Goal: Task Accomplishment & Management: Manage account settings

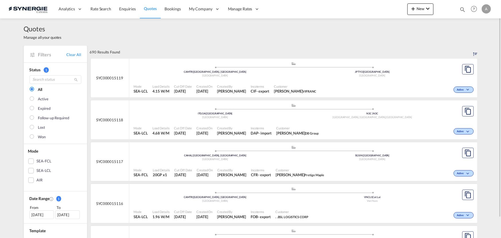
click at [371, 41] on div "Quotes Manage all your quotes" at bounding box center [251, 31] width 454 height 27
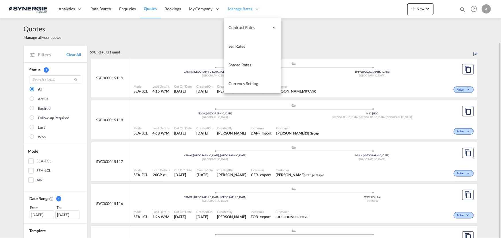
scroll to position [22, 0]
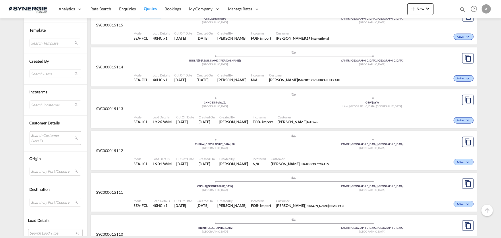
scroll to position [287, 0]
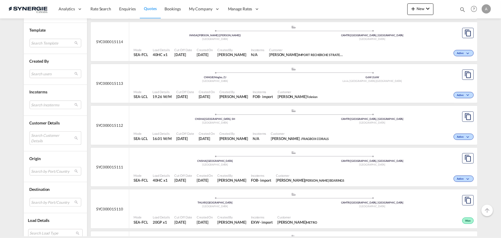
click at [39, 141] on md-select "Search Customer Details user name user atiqul hoque Atiq ops1@makogroupbd.com |…" at bounding box center [56, 138] width 52 height 13
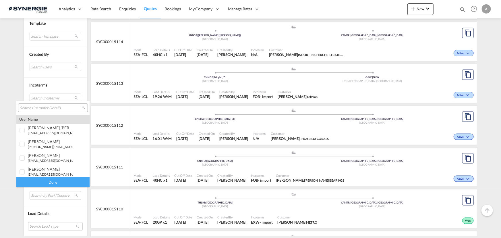
click at [44, 108] on input "search" at bounding box center [51, 107] width 62 height 5
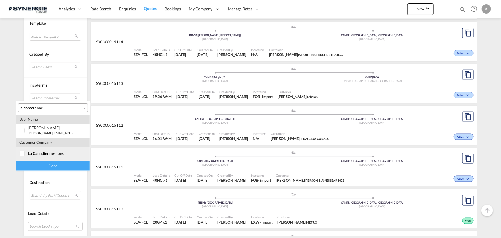
type input "la canadienne"
click at [45, 156] on md-option "company la canadienne shoes" at bounding box center [52, 154] width 73 height 14
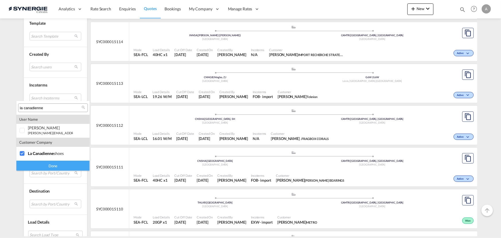
click at [53, 168] on div "Done" at bounding box center [52, 166] width 73 height 10
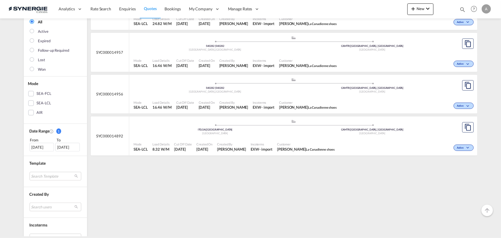
scroll to position [78, 0]
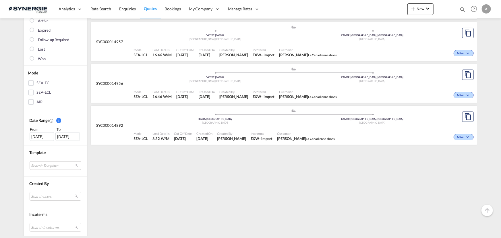
click at [43, 133] on div "[DATE]" at bounding box center [42, 136] width 24 height 9
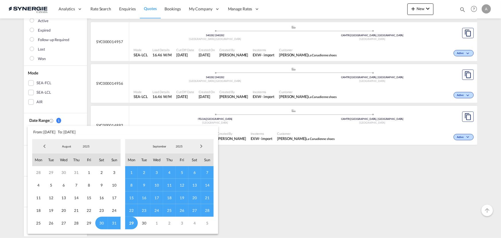
click at [87, 146] on span "2025" at bounding box center [86, 146] width 18 height 4
click at [78, 120] on md-option "2023" at bounding box center [91, 119] width 39 height 14
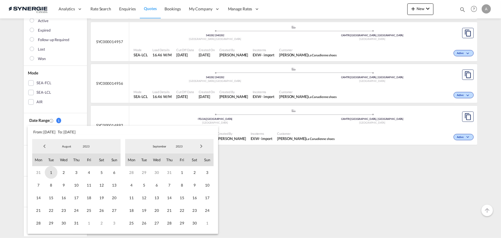
click at [49, 172] on span "1" at bounding box center [51, 172] width 13 height 13
click at [187, 147] on span "2023" at bounding box center [179, 146] width 18 height 4
click at [176, 172] on md-option "2025" at bounding box center [184, 174] width 39 height 14
drag, startPoint x: 132, startPoint y: 224, endPoint x: 136, endPoint y: 211, distance: 13.0
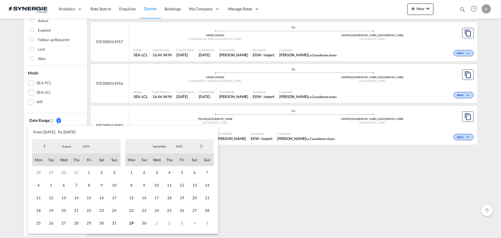
click at [132, 224] on span "29" at bounding box center [131, 223] width 13 height 13
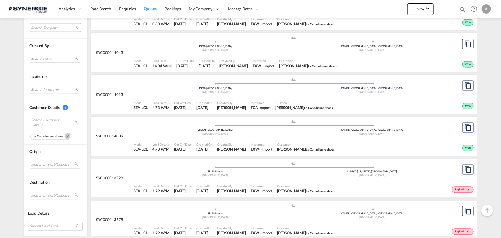
scroll to position [444, 0]
drag, startPoint x: 462, startPoint y: 9, endPoint x: 431, endPoint y: 9, distance: 31.6
click at [462, 9] on md-icon "icon-magnify" at bounding box center [463, 9] width 6 height 6
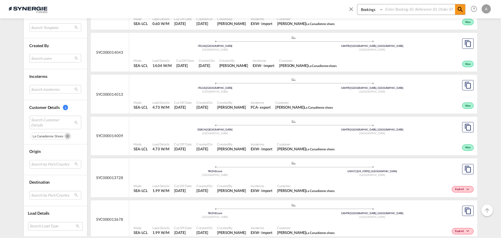
click at [369, 8] on select "Bookings Quotes Enquiries" at bounding box center [371, 9] width 27 height 10
select select "Quotes"
click at [358, 4] on select "Bookings Quotes Enquiries" at bounding box center [371, 9] width 27 height 10
click at [396, 9] on input at bounding box center [420, 9] width 72 height 10
type input "15026"
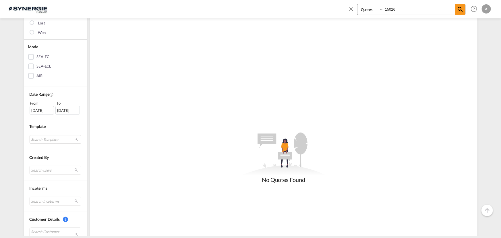
scroll to position [183, 0]
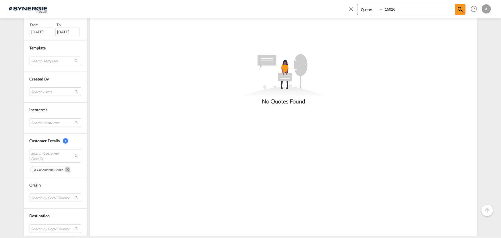
click at [67, 170] on md-icon "Remove" at bounding box center [68, 170] width 6 height 6
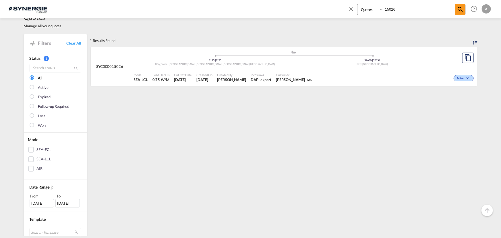
scroll to position [0, 0]
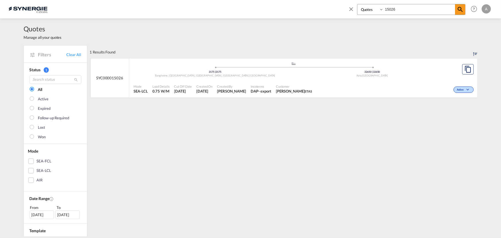
click at [273, 78] on div ".a{fill:#aaa8ad;} .a{fill:#aaa8ad;} 3175 | 3175 Bangholme, Dandenong, Dandenong…" at bounding box center [294, 69] width 320 height 17
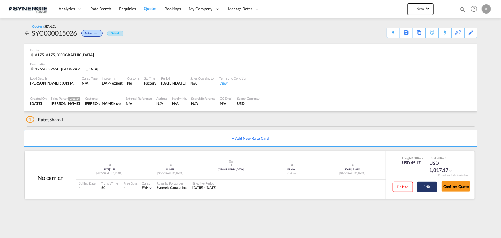
click at [420, 185] on button "Edit" at bounding box center [428, 187] width 20 height 10
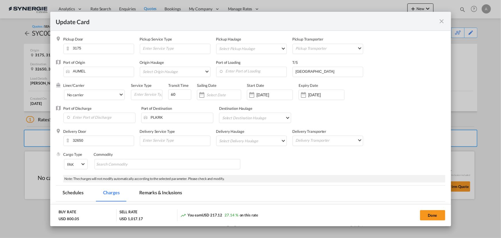
select select "per_cbm"
select select "per_shipment"
select select "per_bl"
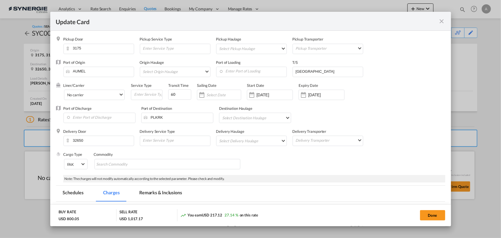
select select "per_bl"
drag, startPoint x: 437, startPoint y: 213, endPoint x: 422, endPoint y: 203, distance: 18.0
click at [437, 213] on button "Done" at bounding box center [432, 215] width 25 height 10
type input "24 Sep 2025"
type input "13 Oct 2025"
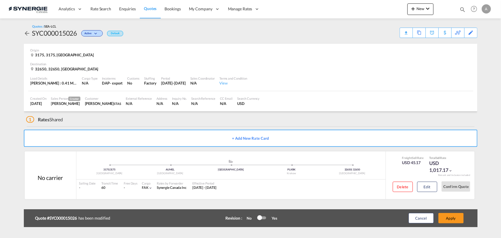
click at [69, 32] on div "SYC000015026" at bounding box center [54, 32] width 45 height 9
copy div "SYC000015026"
click at [428, 190] on button "Edit" at bounding box center [428, 187] width 20 height 10
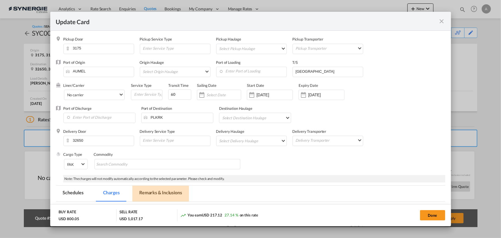
click at [168, 190] on md-tab-item "Remarks & Inclusions" at bounding box center [160, 194] width 57 height 16
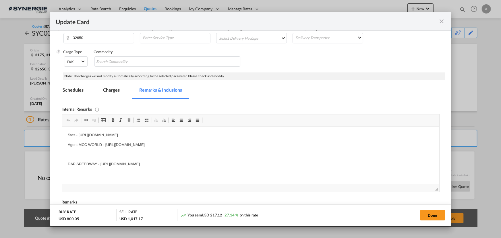
scroll to position [109, 0]
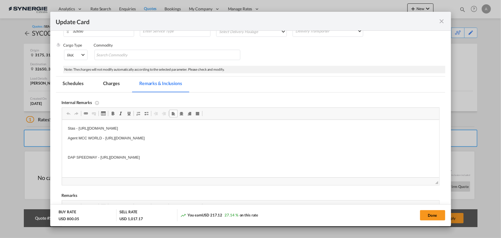
drag, startPoint x: 89, startPoint y: 140, endPoint x: 301, endPoint y: 136, distance: 212.4
click at [302, 136] on p "Agent MCC WORLD - https://app.frontapp.com/open/cnv_qhdmnnz?key=fA9Mh72vCwZH3UT…" at bounding box center [251, 138] width 366 height 6
drag, startPoint x: 64, startPoint y: 157, endPoint x: 292, endPoint y: 154, distance: 227.9
click at [301, 158] on html "Stas - https://app.frontapp.com/open/cnv_qfvk6a7?key=35oJaRAq0P4a1oul3TnFnR8trX…" at bounding box center [251, 143] width 378 height 47
click at [113, 84] on md-tab-item "Charges" at bounding box center [111, 84] width 30 height 16
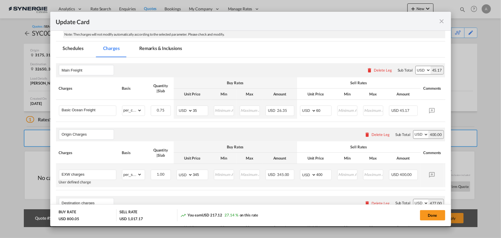
scroll to position [161, 0]
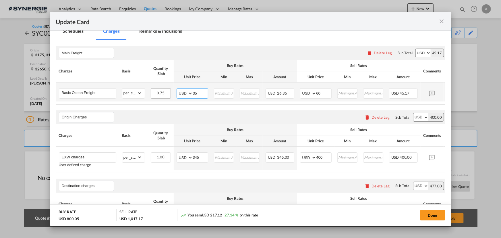
drag, startPoint x: 201, startPoint y: 93, endPoint x: 167, endPoint y: 92, distance: 33.9
click at [169, 92] on tr "Basic Ocean Freight Please Enter Already Exists gross_weight volumetric_weight …" at bounding box center [259, 91] width 407 height 19
type input "325"
click at [228, 91] on input "Update Card Pickup ..." at bounding box center [224, 93] width 19 height 9
type input "325"
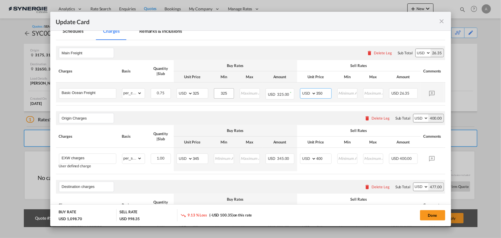
type input "350"
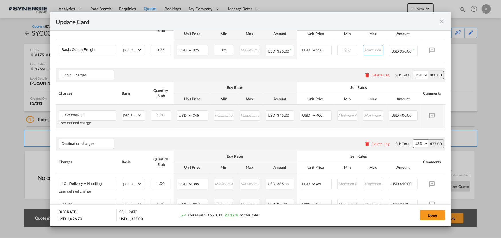
scroll to position [214, 0]
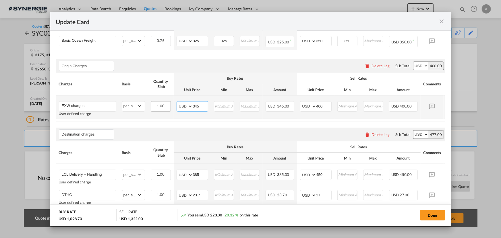
drag, startPoint x: 172, startPoint y: 107, endPoint x: 163, endPoint y: 106, distance: 8.6
click at [164, 106] on tr "EXW charges User defined charge Please Enter Already Exists gross_weight volume…" at bounding box center [259, 106] width 407 height 23
type input "412"
type input "475"
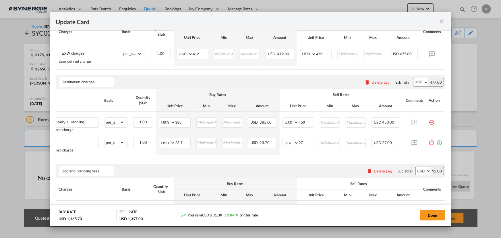
scroll to position [0, 0]
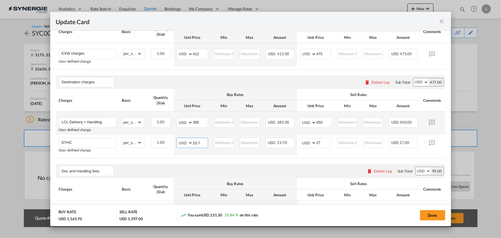
drag, startPoint x: 200, startPoint y: 143, endPoint x: 116, endPoint y: 135, distance: 84.3
click at [116, 136] on tbody "LCL Delivery + Handling User defined charge Please Enter Already Exists gross_w…" at bounding box center [259, 133] width 407 height 44
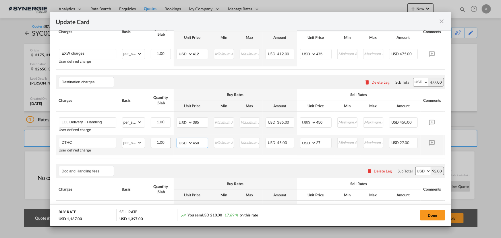
type input "450"
type input "550"
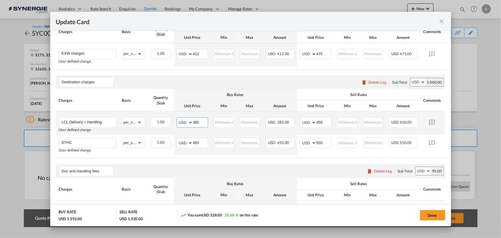
drag, startPoint x: 184, startPoint y: 126, endPoint x: 148, endPoint y: 120, distance: 36.7
click at [154, 124] on tr "LCL Delivery + Handling User defined charge Please Enter Already Exists gross_w…" at bounding box center [259, 122] width 407 height 23
click at [195, 124] on input "385" at bounding box center [200, 122] width 15 height 9
type input "425"
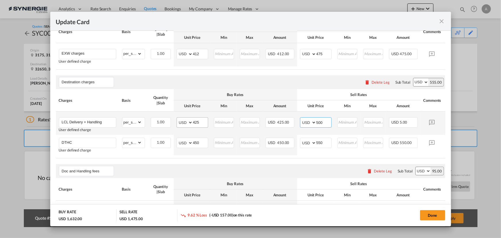
type input "500"
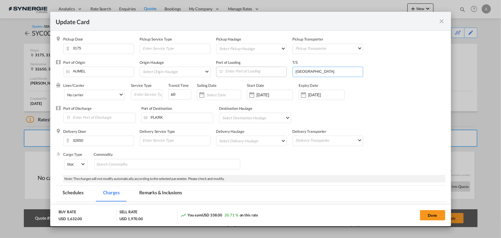
drag, startPoint x: 327, startPoint y: 71, endPoint x: 260, endPoint y: 71, distance: 67.5
click at [260, 71] on div "Port of Origin AUMEL Origin Haulage Select Origin Haulage rail road barge truck…" at bounding box center [255, 71] width 382 height 23
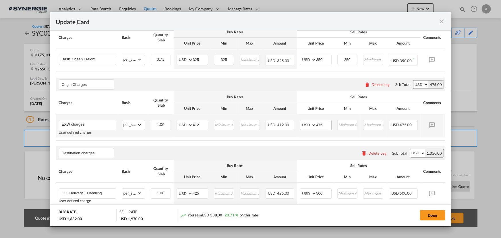
scroll to position [209, 0]
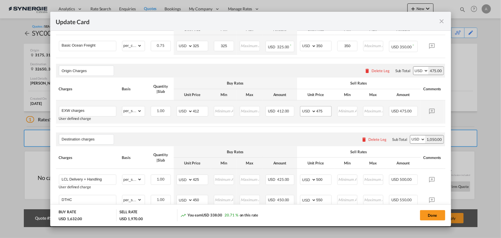
type input "SINGAPORE, HAMBURG"
drag, startPoint x: 331, startPoint y: 111, endPoint x: 298, endPoint y: 111, distance: 32.8
click at [299, 111] on td "AED AFN ALL AMD ANG AOA ARS AUD AWG AZN BAM BBD BDT BGN BHD BIF BMD BND BOB BRL…" at bounding box center [315, 111] width 37 height 23
type input "490"
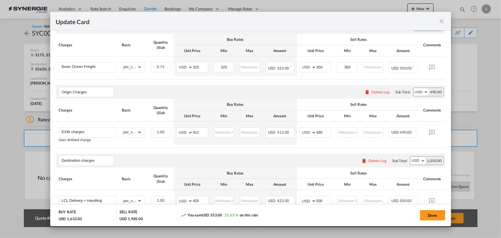
scroll to position [194, 0]
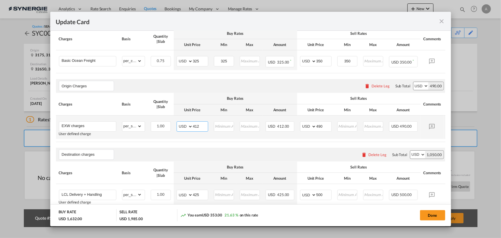
drag, startPoint x: 201, startPoint y: 129, endPoint x: 171, endPoint y: 124, distance: 30.6
click at [174, 124] on td "AED AFN ALL AMD ANG AOA ARS AUD AWG AZN BAM BBD BDT BGN BHD BIF BMD BND BOB BRL…" at bounding box center [192, 127] width 37 height 23
type input "420"
drag, startPoint x: 326, startPoint y: 127, endPoint x: 281, endPoint y: 126, distance: 44.6
click at [281, 126] on tr "EXW charges User defined charge Please Enter Already Exists gross_weight volume…" at bounding box center [259, 127] width 407 height 23
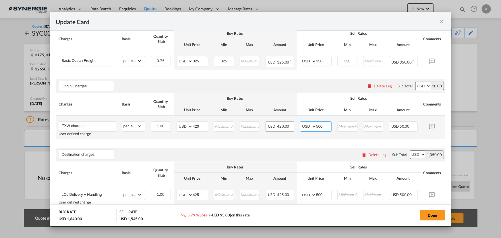
type input "500"
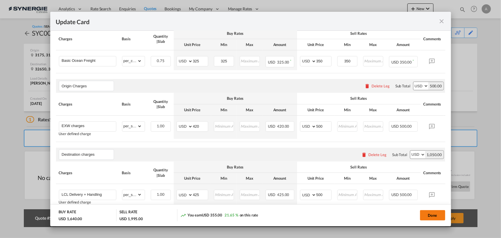
click at [438, 212] on button "Done" at bounding box center [432, 215] width 25 height 10
type input "[DATE]"
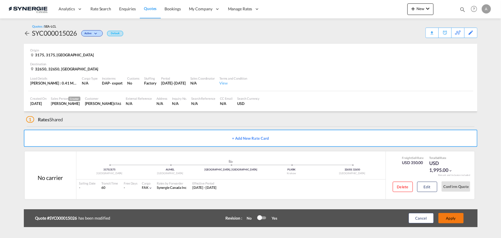
click at [445, 219] on button "Apply" at bounding box center [451, 218] width 25 height 10
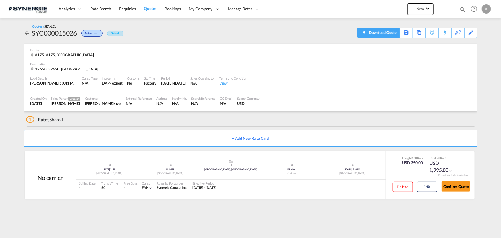
click at [367, 34] on span "Quote PDF is not available at this time" at bounding box center [364, 32] width 7 height 9
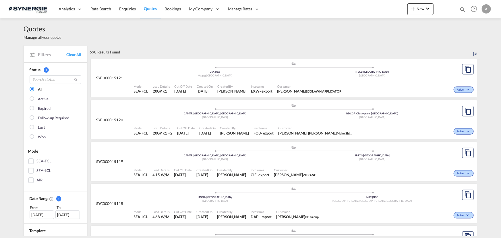
drag, startPoint x: 461, startPoint y: 10, endPoint x: 455, endPoint y: 10, distance: 6.6
click at [461, 10] on md-icon "icon-magnify" at bounding box center [463, 9] width 6 height 6
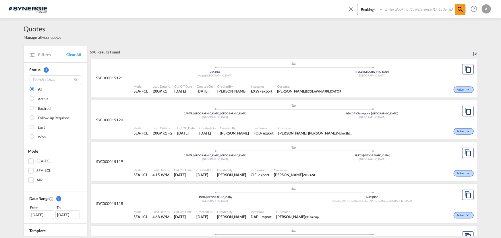
click at [373, 13] on select "Bookings Quotes Enquiries" at bounding box center [371, 9] width 27 height 10
select select "Quotes"
click at [358, 4] on select "Bookings Quotes Enquiries" at bounding box center [371, 9] width 27 height 10
click at [408, 6] on input at bounding box center [420, 9] width 72 height 10
type input "15069"
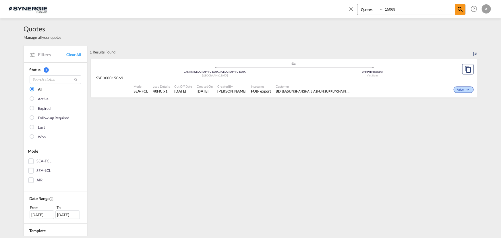
click at [315, 94] on div "Customer BD JIASUN SHANGHAI JIASHUN SUPPLY CHAIN MANAGEMENT" at bounding box center [313, 89] width 79 height 14
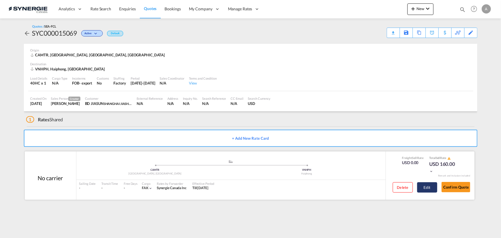
click at [432, 185] on button "Edit" at bounding box center [428, 187] width 20 height 10
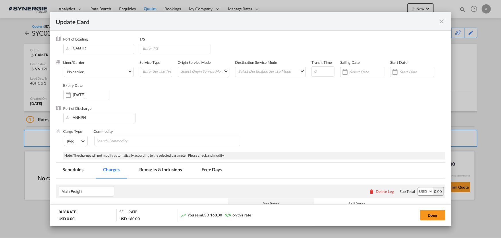
select select "per container"
select select "per B/L"
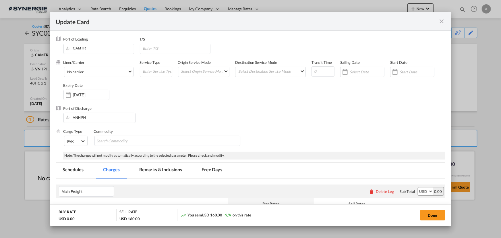
select select "per B/L"
select select "per shipment"
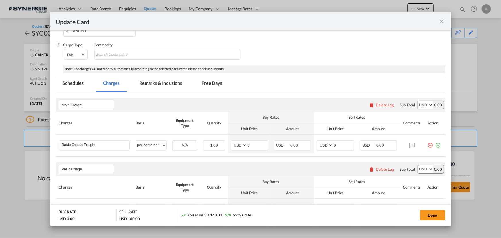
scroll to position [130, 0]
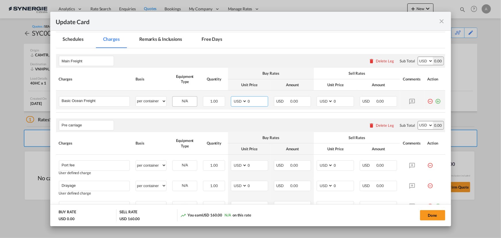
click at [183, 104] on tr "Basic Ocean Freight Please Enter User Defined Charges Cannot Be Published per e…" at bounding box center [251, 100] width 390 height 19
type input "1805"
type input "2100"
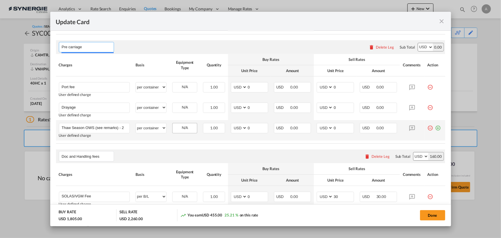
scroll to position [209, 0]
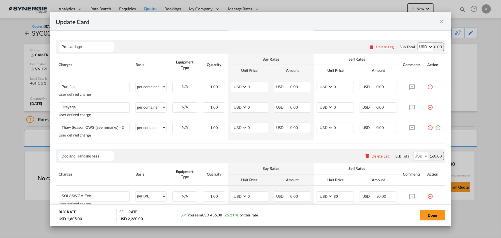
click at [379, 45] on div "Delete Leg" at bounding box center [385, 47] width 18 height 5
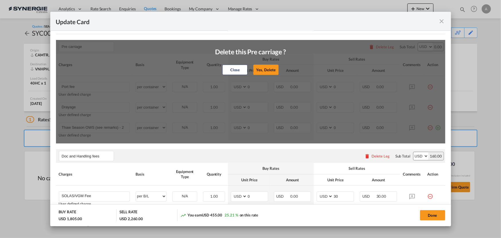
click at [261, 69] on button "Yes, Delete" at bounding box center [266, 70] width 25 height 10
type input "Doc and Handling fees"
type input "SOLAS/VGM Fee"
select select "per B/L"
type input "30"
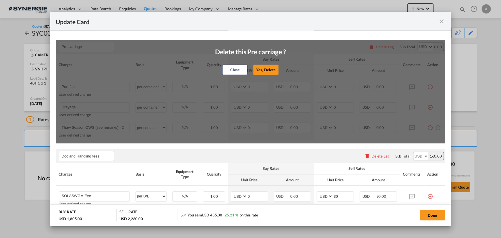
type input "B13 Export declaration"
select select "per B/L"
type input "35"
type input "Doc fee"
select select "per B/L"
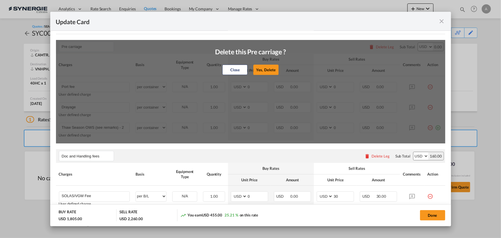
type input "30"
type input "Cargo Coverage"
type input "Cargo Coverage - Rate to be confirmed depending on commodity and value Min 50 U…"
select select "per shipment"
type input "0"
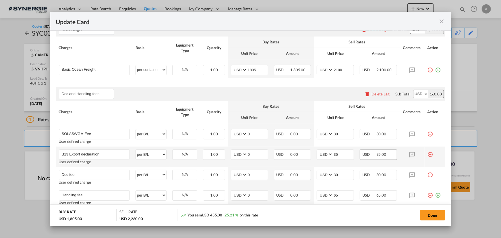
scroll to position [142, 0]
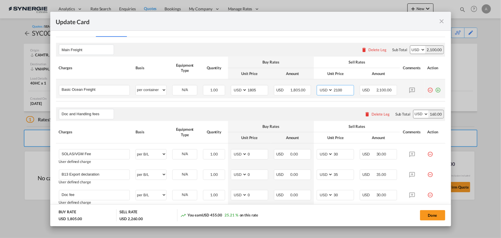
drag, startPoint x: 335, startPoint y: 88, endPoint x: 301, endPoint y: 82, distance: 35.0
click at [301, 84] on tr "Basic Ocean Freight Please Enter User Defined Charges Cannot Be Published per e…" at bounding box center [251, 88] width 390 height 19
drag, startPoint x: 341, startPoint y: 90, endPoint x: 233, endPoint y: 86, distance: 107.5
click at [239, 88] on tr "Basic Ocean Freight Please Enter User Defined Charges Cannot Be Published per e…" at bounding box center [251, 88] width 390 height 19
type input "2060"
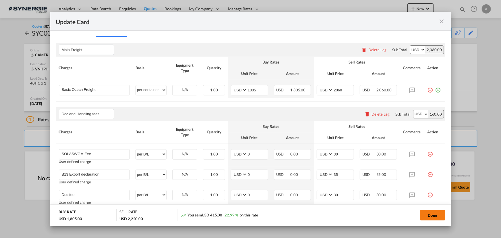
click at [434, 217] on button "Done" at bounding box center [432, 215] width 25 height 10
type input "24 Oct 2025"
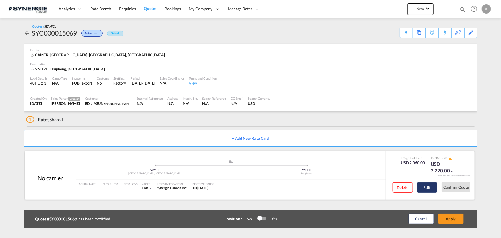
click at [432, 185] on button "Edit" at bounding box center [428, 187] width 20 height 10
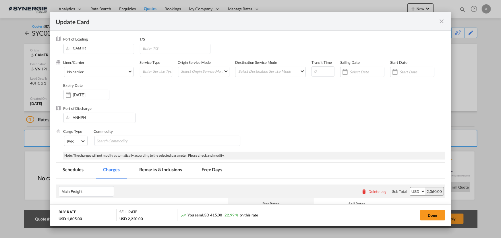
drag, startPoint x: 166, startPoint y: 180, endPoint x: 166, endPoint y: 175, distance: 5.5
click at [166, 172] on md-tab-item "Remarks & Inclusions" at bounding box center [160, 171] width 57 height 16
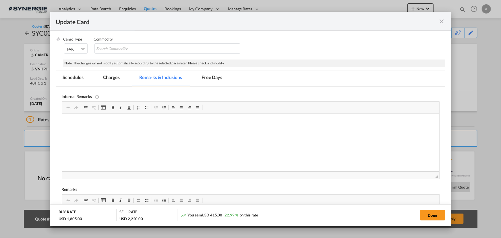
scroll to position [0, 0]
click at [103, 112] on span "Insert Table" at bounding box center [103, 107] width 9 height 9
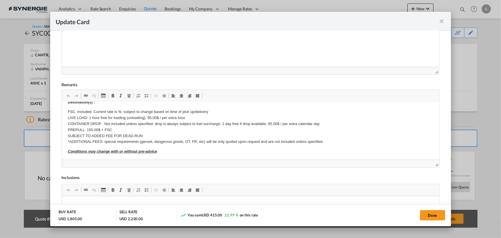
scroll to position [52, 0]
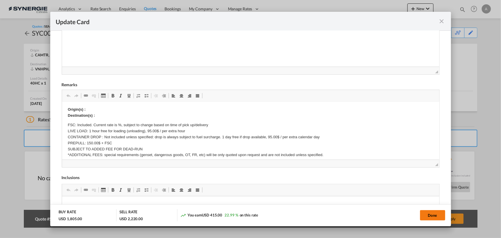
click at [422, 216] on button "Done" at bounding box center [432, 215] width 25 height 10
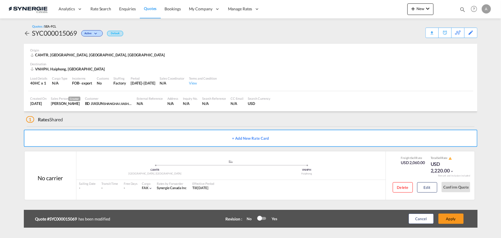
type input "24 Oct 2025"
click at [454, 218] on button "Apply" at bounding box center [451, 218] width 25 height 10
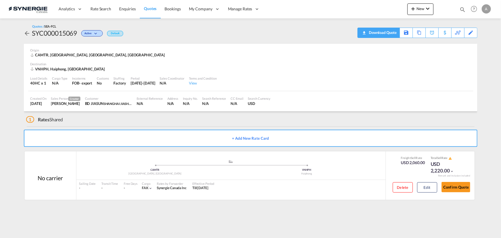
click at [393, 30] on div "Download Quote" at bounding box center [382, 32] width 29 height 9
click at [421, 185] on button "Edit" at bounding box center [428, 187] width 20 height 10
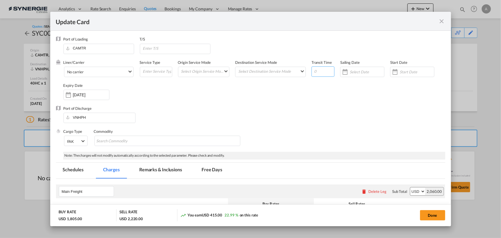
click at [316, 71] on input "Update Card Port ..." at bounding box center [323, 71] width 23 height 10
type input "60"
click at [413, 74] on div "Update Card Port ..." at bounding box center [412, 72] width 44 height 10
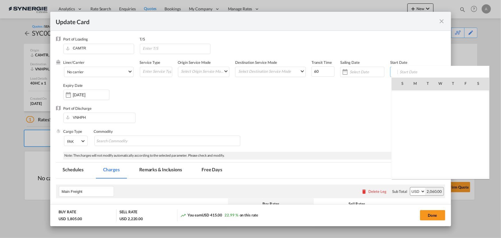
scroll to position [133101, 0]
click at [410, 158] on span "29" at bounding box center [415, 159] width 12 height 12
type input "29 Sep 2025"
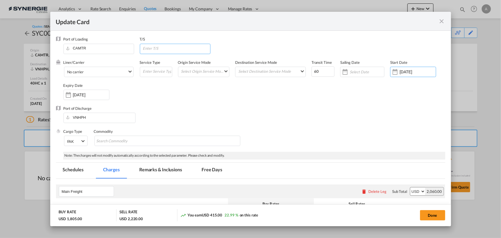
click at [155, 47] on input "Update Card Port ..." at bounding box center [177, 48] width 68 height 9
type input "GIOIA TAURO, SINGAPORE"
drag, startPoint x: 289, startPoint y: 111, endPoint x: 326, endPoint y: 121, distance: 39.0
click at [289, 111] on div "Port of Discharge VNHPH" at bounding box center [251, 117] width 390 height 23
click at [430, 218] on button "Done" at bounding box center [432, 215] width 25 height 10
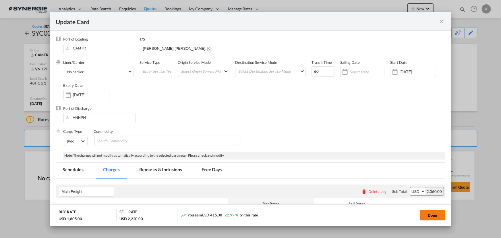
type input "28 Sep 2025"
type input "24 Oct 2025"
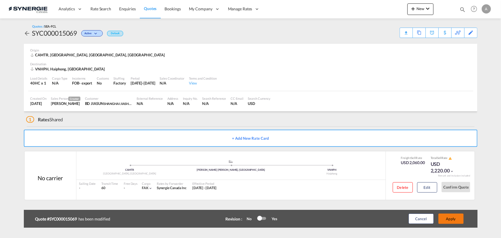
click at [456, 216] on button "Apply" at bounding box center [451, 218] width 25 height 10
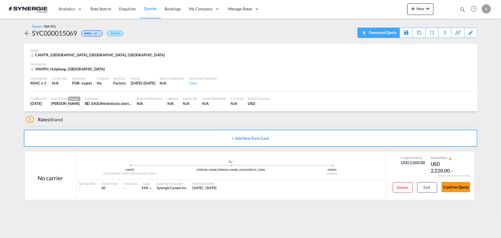
click at [391, 34] on div "Download Quote" at bounding box center [382, 32] width 29 height 9
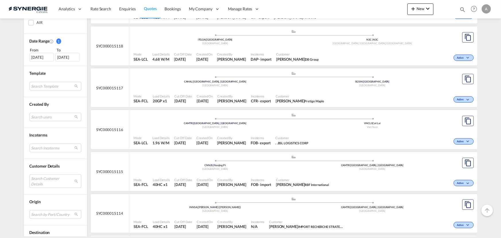
scroll to position [183, 0]
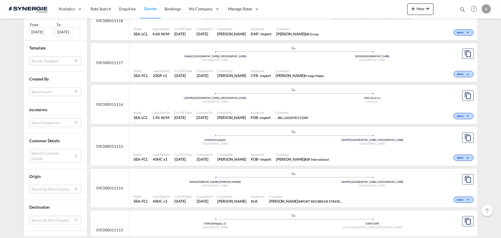
click at [43, 155] on md-select "Search Customer Details user name user [PERSON_NAME] [PERSON_NAME] [EMAIL_ADDRE…" at bounding box center [56, 155] width 52 height 13
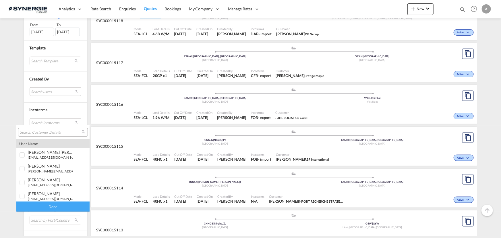
click at [43, 130] on input "search" at bounding box center [51, 132] width 62 height 5
click at [11, 101] on md-backdrop at bounding box center [250, 119] width 501 height 238
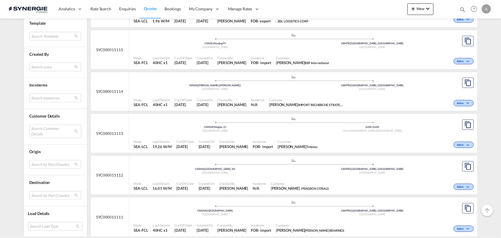
scroll to position [287, 0]
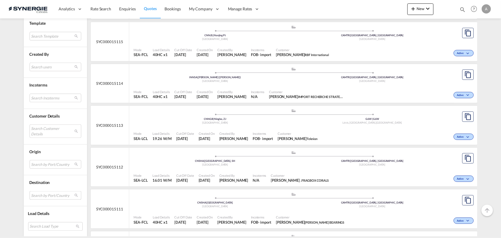
click at [40, 196] on md-select "Search by Port/Country JPNIC nichinan [GEOGRAPHIC_DATA] AEAMF mussafah [GEOGRAP…" at bounding box center [56, 195] width 52 height 9
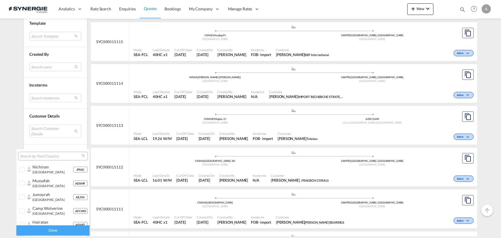
click at [44, 157] on input "search" at bounding box center [51, 156] width 62 height 5
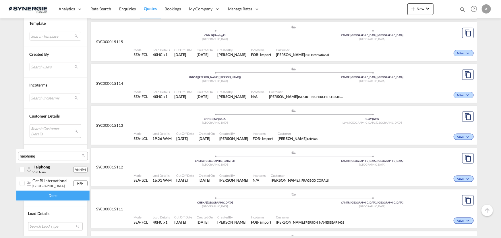
type input "haiphong"
click at [44, 171] on small "viet nam" at bounding box center [38, 172] width 13 height 4
click at [46, 195] on div "Done" at bounding box center [52, 196] width 73 height 10
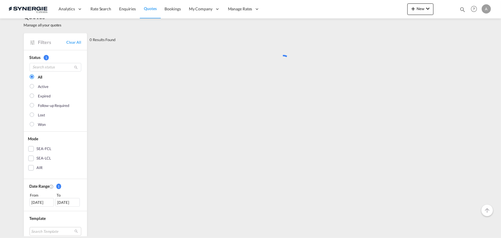
scroll to position [0, 0]
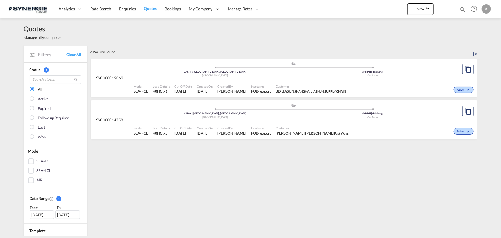
click at [227, 124] on div "Created By [PERSON_NAME]" at bounding box center [232, 131] width 34 height 14
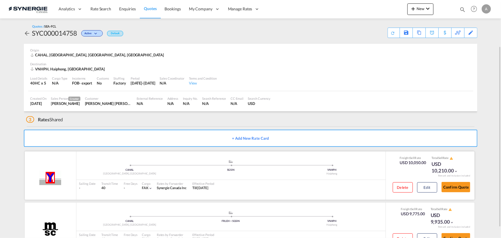
scroll to position [74, 0]
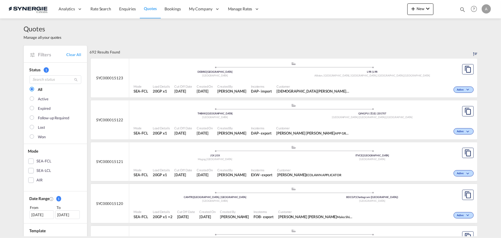
click at [460, 8] on md-icon "icon-magnify" at bounding box center [463, 9] width 6 height 6
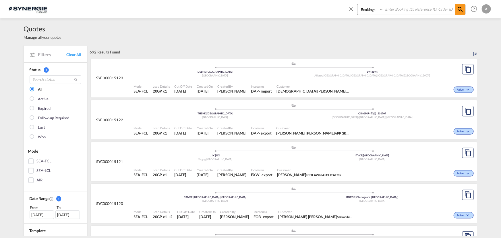
click at [372, 14] on select "Bookings Quotes Enquiries" at bounding box center [371, 9] width 27 height 10
select select "Quotes"
click at [358, 4] on select "Bookings Quotes Enquiries" at bounding box center [371, 9] width 27 height 10
click at [401, 8] on input at bounding box center [420, 9] width 72 height 10
type input "0"
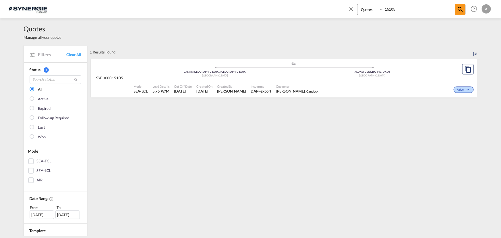
click at [322, 88] on div "Active" at bounding box center [398, 89] width 155 height 14
drag, startPoint x: 413, startPoint y: 10, endPoint x: 355, endPoint y: 9, distance: 58.6
click at [354, 9] on div "Bookings Quotes Enquiries 15105" at bounding box center [407, 11] width 118 height 14
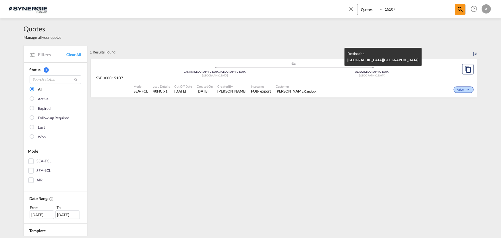
click at [301, 77] on div "United Arab Emirates" at bounding box center [372, 76] width 157 height 4
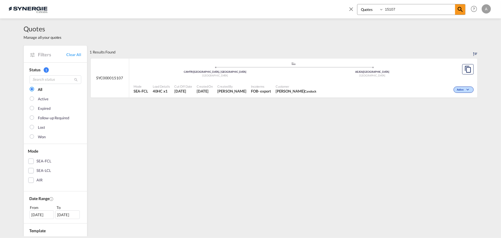
drag, startPoint x: 402, startPoint y: 8, endPoint x: 311, endPoint y: 5, distance: 90.9
click at [329, 7] on div "Bookings Quotes Enquiries 15107 Help Resources Product Release A My Profile Log…" at bounding box center [251, 9] width 484 height 18
type input "15072"
click at [275, 80] on div "Mode SEA-FCL Load Details 40HC x1 Cut Off Date 25 Sep 2025 Created On 25 Sep 20…" at bounding box center [303, 88] width 349 height 17
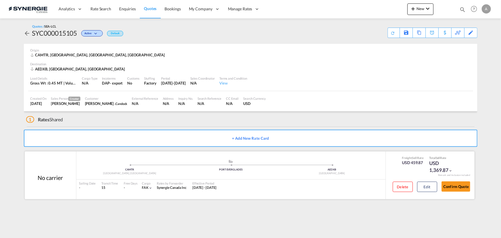
click at [432, 193] on div "Delete Edit" at bounding box center [413, 188] width 49 height 15
click at [427, 186] on button "Edit" at bounding box center [428, 187] width 20 height 10
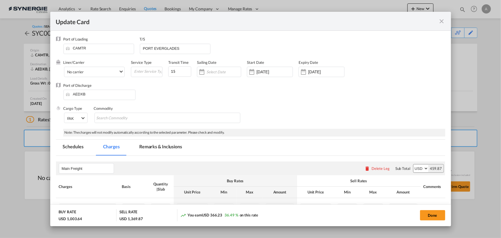
click at [170, 143] on md-tab-item "Remarks & Inclusions" at bounding box center [160, 148] width 57 height 16
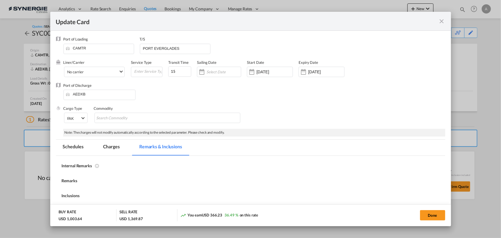
select select "per_cbm"
select select "flat"
select select "per_bl"
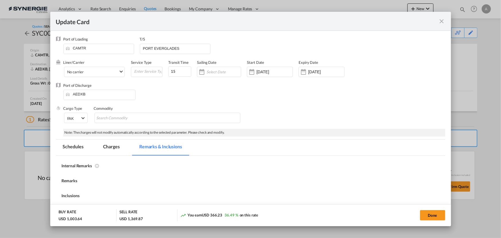
select select "per_bl"
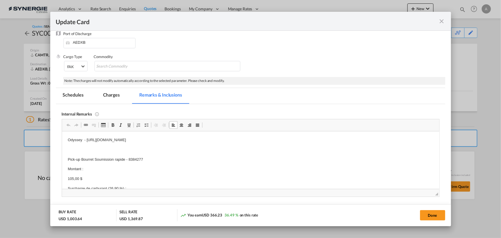
scroll to position [52, 0]
click at [82, 139] on p "Odyssey - [URL][DOMAIN_NAME]" at bounding box center [251, 139] width 366 height 6
drag, startPoint x: 86, startPoint y: 139, endPoint x: 255, endPoint y: 141, distance: 169.0
click at [255, 141] on p "Odyssey - [URL][DOMAIN_NAME]" at bounding box center [251, 139] width 366 height 6
click at [105, 95] on md-tab-item "Charges" at bounding box center [111, 96] width 30 height 16
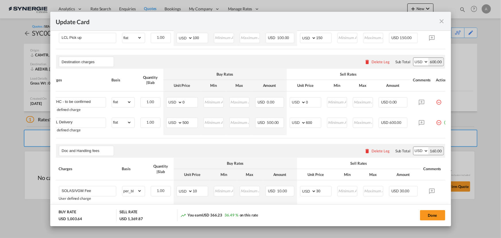
scroll to position [0, 21]
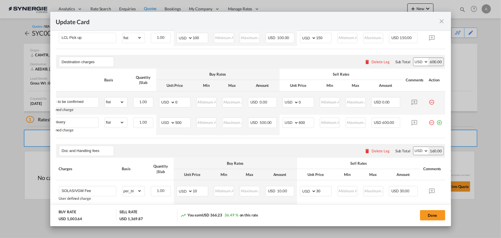
click at [429, 103] on md-icon "icon-minus-circle-outline red-400-fg pt-7" at bounding box center [432, 100] width 6 height 6
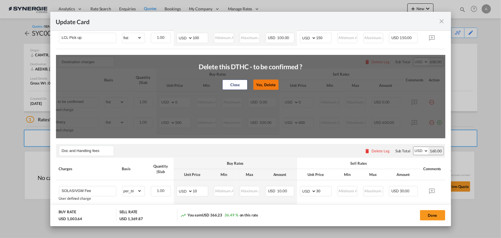
click at [276, 88] on button "Yes, Delete" at bounding box center [266, 85] width 25 height 10
type input "LCL Delivery"
type input "500"
type input "600"
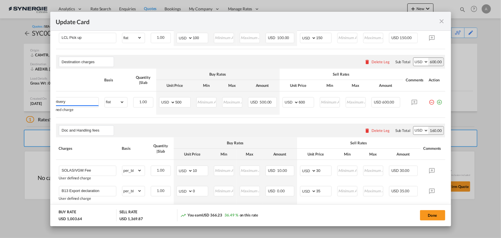
scroll to position [0, 0]
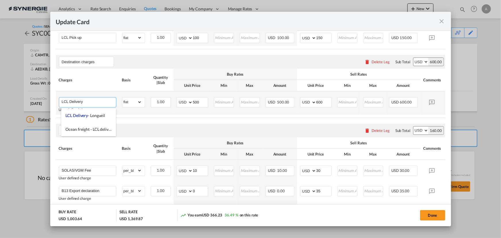
click at [103, 104] on input "LCL Delivery" at bounding box center [89, 101] width 54 height 9
type input "LCL Delivery + DTHC"
click at [134, 106] on select "gross_weight volumetric_weight per_shipment per_bl per_km per_hawb per_kg flat …" at bounding box center [132, 101] width 20 height 9
select select "per_shipment"
click at [122, 100] on select "gross_weight volumetric_weight per_shipment per_bl per_km per_hawb per_kg flat …" at bounding box center [132, 101] width 20 height 9
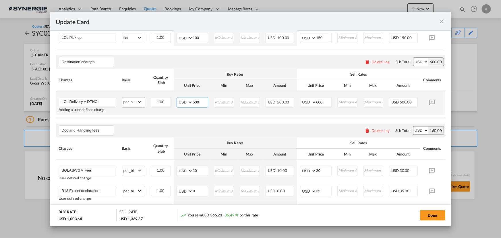
drag, startPoint x: 199, startPoint y: 106, endPoint x: 134, endPoint y: 106, distance: 64.9
click at [139, 106] on tr "LCL Delivery + DTHC Adding a user defined charge Please Enter Already Exists gr…" at bounding box center [259, 102] width 407 height 23
type input "1105"
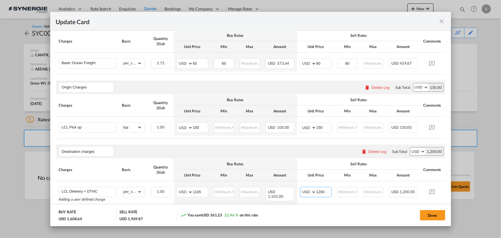
scroll to position [137, 0]
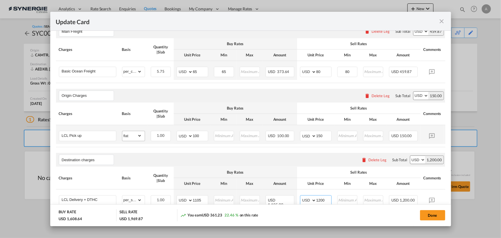
type input "1200"
drag, startPoint x: 135, startPoint y: 138, endPoint x: 135, endPoint y: 134, distance: 4.3
click at [136, 138] on select "gross_weight volumetric_weight per_shipment per_bl per_km per_hawb per_kg flat …" at bounding box center [132, 135] width 20 height 9
select select "per_shipment"
click at [122, 132] on select "gross_weight volumetric_weight per_shipment per_bl per_km per_hawb per_kg flat …" at bounding box center [132, 135] width 20 height 9
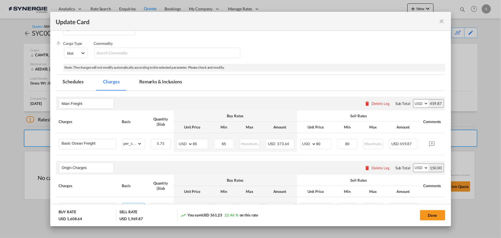
scroll to position [32, 0]
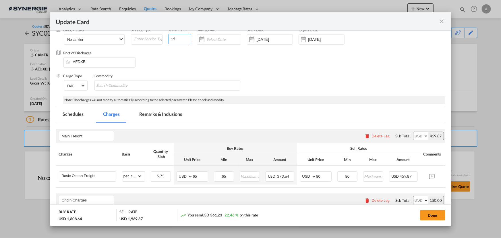
drag, startPoint x: 174, startPoint y: 41, endPoint x: 137, endPoint y: 29, distance: 38.7
click at [143, 32] on div "Liner/Carrier No carrier Atlantic Container Line (ACL) Baker Transport (GB) | D…" at bounding box center [233, 38] width 339 height 23
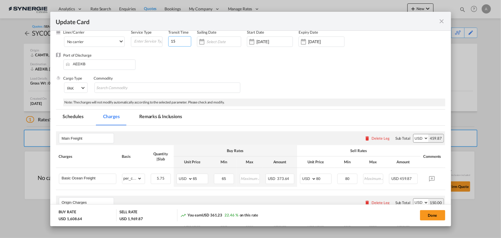
type input "2"
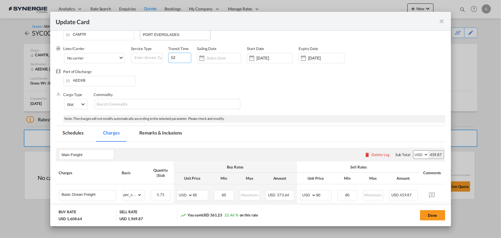
scroll to position [0, 0]
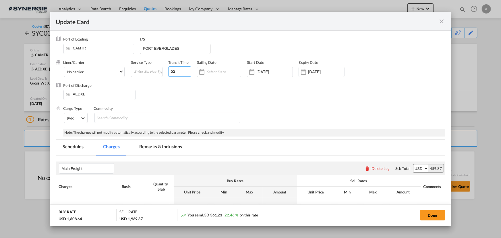
type input "52"
click at [182, 48] on input "PORT EVERGLADES" at bounding box center [177, 48] width 68 height 9
drag, startPoint x: 127, startPoint y: 47, endPoint x: 106, endPoint y: 45, distance: 20.8
click at [106, 45] on div "Port of Loading CAMTR T/S PORT EVERGLADES" at bounding box center [255, 47] width 382 height 23
click at [277, 73] on input "27 May 2025" at bounding box center [275, 72] width 36 height 5
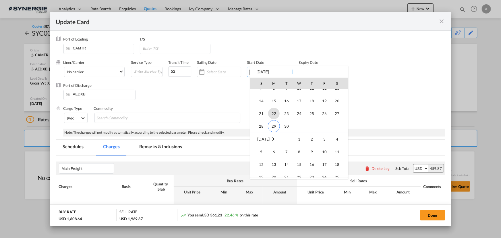
scroll to position [133126, 0]
click at [276, 136] on span "29" at bounding box center [274, 134] width 12 height 12
type input "[DATE]"
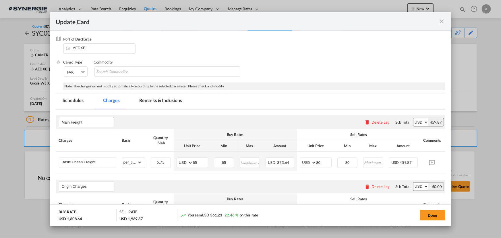
scroll to position [0, 0]
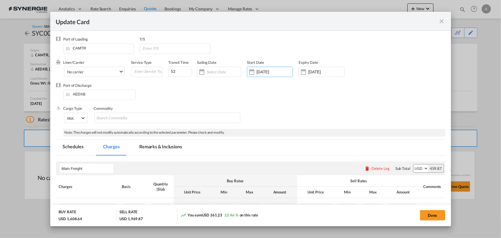
click at [163, 150] on md-tab-item "Remarks & Inclusions" at bounding box center [160, 148] width 57 height 16
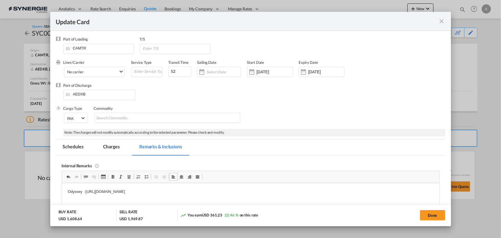
click at [112, 142] on md-tab-item "Charges" at bounding box center [111, 148] width 30 height 16
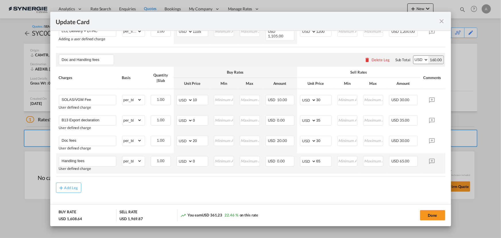
scroll to position [313, 0]
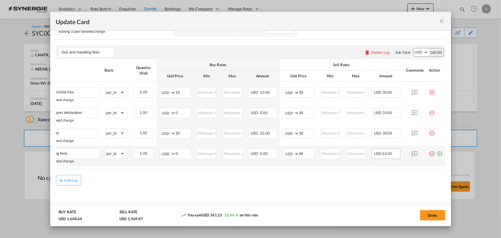
click at [439, 154] on md-icon "icon-plus-circle-outline green-400-fg" at bounding box center [440, 152] width 6 height 6
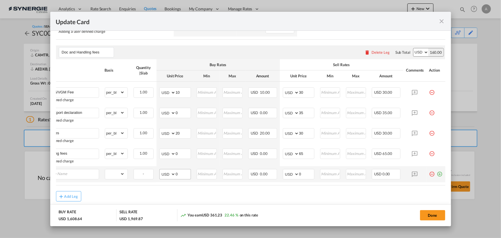
scroll to position [0, 6]
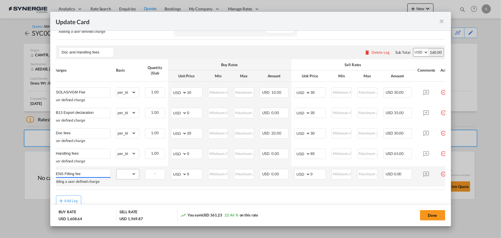
type input "ENS Filling fee"
click at [127, 178] on select "gross_weight volumetric_weight per_shipment per_bl per_km per_hawb per_kg flat …" at bounding box center [127, 173] width 20 height 9
select select "per_bl"
click at [117, 173] on select "gross_weight volumetric_weight per_shipment per_bl per_km per_hawb per_kg flat …" at bounding box center [127, 173] width 20 height 9
drag, startPoint x: 178, startPoint y: 178, endPoint x: 163, endPoint y: 177, distance: 15.6
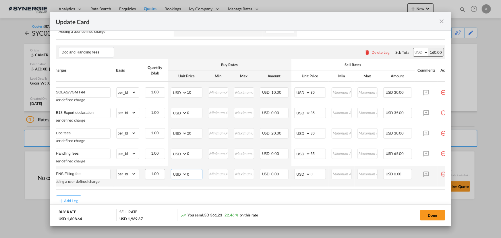
click at [164, 178] on tr "ENS Filling fee Adding a user defined charge Please Enter Already Exists gross_…" at bounding box center [253, 176] width 407 height 20
type input "25"
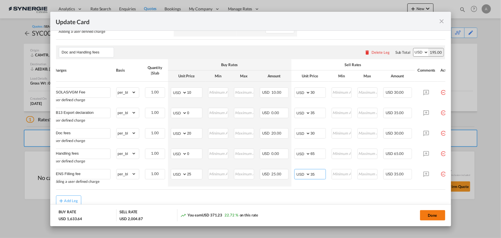
type input "35"
click at [441, 214] on button "Done" at bounding box center [432, 215] width 25 height 10
type input "28 Sep 2025"
type input "25 Oct 2025"
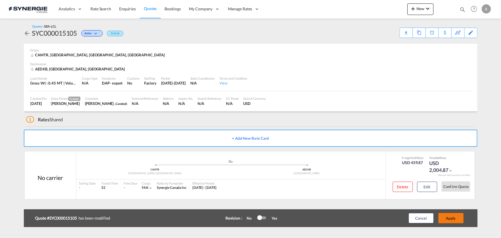
click at [459, 218] on button "Apply" at bounding box center [451, 218] width 25 height 10
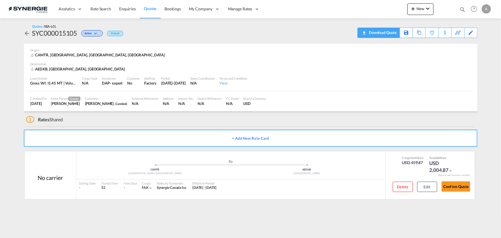
click at [390, 36] on div "Download Quote" at bounding box center [382, 32] width 29 height 9
click at [431, 189] on button "Edit" at bounding box center [428, 187] width 20 height 10
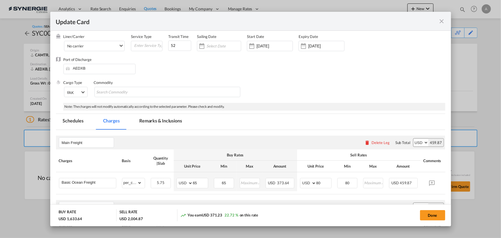
click at [155, 122] on md-tab-item "Remarks & Inclusions" at bounding box center [160, 122] width 57 height 16
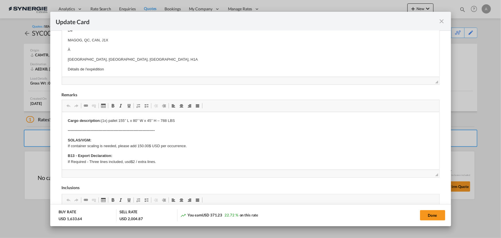
scroll to position [168, 0]
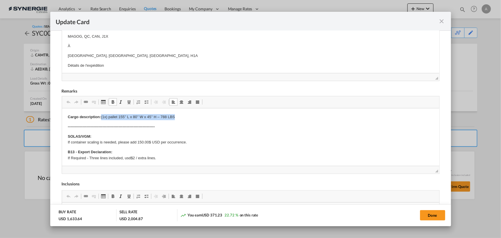
drag, startPoint x: 102, startPoint y: 116, endPoint x: 250, endPoint y: 116, distance: 147.7
click at [250, 116] on p "Cargo description: (1x) pallet 155’’ L x 80’’ W x 45’’ H – 788 LBS" at bounding box center [251, 117] width 366 height 6
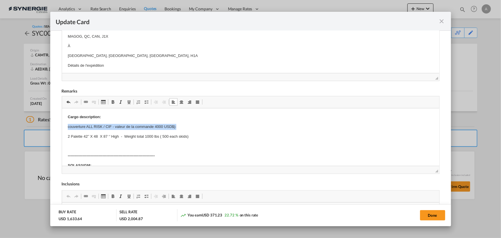
drag, startPoint x: 64, startPoint y: 126, endPoint x: 220, endPoint y: 122, distance: 155.5
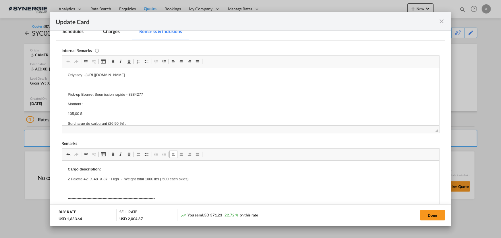
scroll to position [0, 0]
click at [116, 34] on md-tab-item "Charges" at bounding box center [111, 32] width 30 height 16
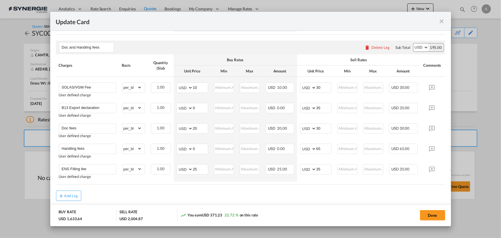
scroll to position [340, 0]
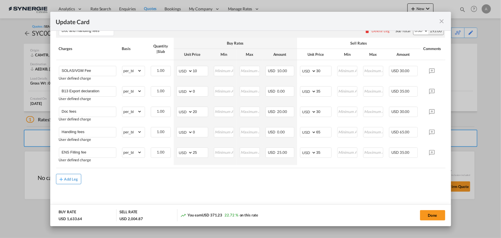
click at [71, 180] on div "Add Leg" at bounding box center [71, 178] width 14 height 3
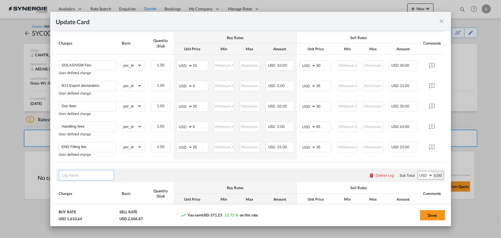
type input "a"
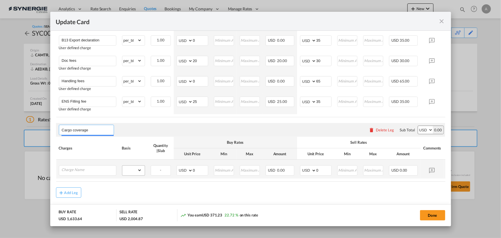
scroll to position [406, 0]
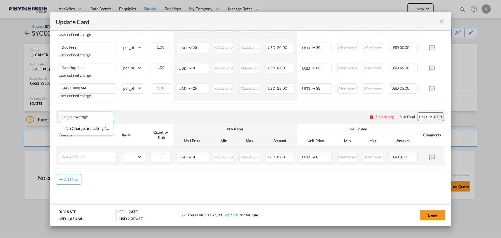
type input "Cargo coverage"
click at [95, 159] on input "Charge Name" at bounding box center [89, 156] width 54 height 9
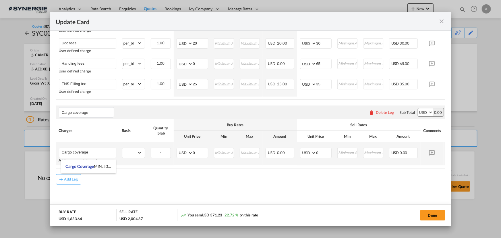
drag, startPoint x: 95, startPoint y: 164, endPoint x: 105, endPoint y: 161, distance: 10.0
click at [96, 164] on span "Cargo Coverage MIN. 50 $ For general cargo rate is 0.35$/100$ of insured value …" at bounding box center [177, 166] width 223 height 5
type input "Cargo Coverage MIN. 50 $ For general cargo rate is 0.35$/100$ of insured value …"
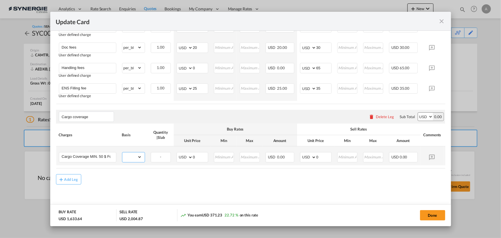
click at [132, 156] on select "gross_weight volumetric_weight per_shipment per_bl per_km per_hawb per_kg flat …" at bounding box center [132, 156] width 20 height 9
select select "per_shipment"
click at [122, 152] on select "gross_weight volumetric_weight per_shipment per_bl per_km per_hawb per_kg flat …" at bounding box center [132, 156] width 20 height 9
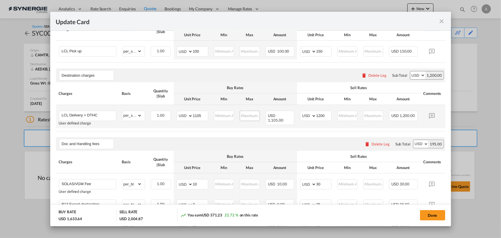
scroll to position [249, 0]
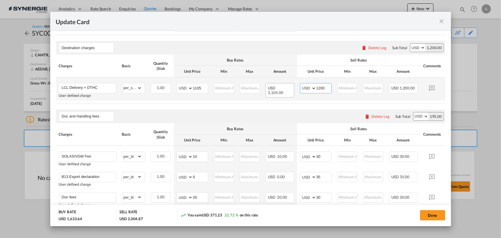
drag, startPoint x: 326, startPoint y: 91, endPoint x: 284, endPoint y: 92, distance: 41.4
click at [274, 95] on tr "LCL Delivery + DTHC User defined charge Please Enter Already Exists gross_weigh…" at bounding box center [259, 88] width 407 height 23
type input "1190"
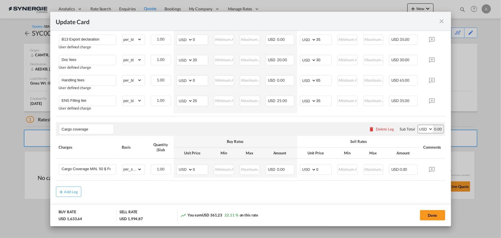
scroll to position [406, 0]
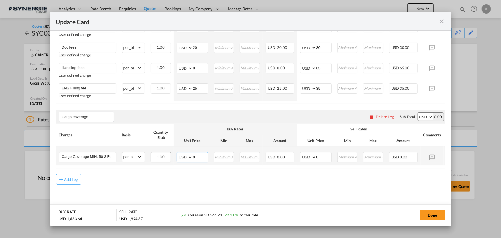
drag, startPoint x: 198, startPoint y: 155, endPoint x: 159, endPoint y: 155, distance: 38.8
click at [162, 155] on tr "Cargo Coverage MIN. 50 $ For general cargo rate is 0.35$/100$ of insured value …" at bounding box center [259, 155] width 407 height 19
type input "17.5"
type input "50"
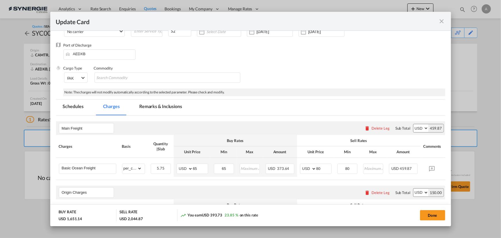
click at [153, 108] on md-tab-item "Remarks & Inclusions" at bounding box center [160, 107] width 57 height 16
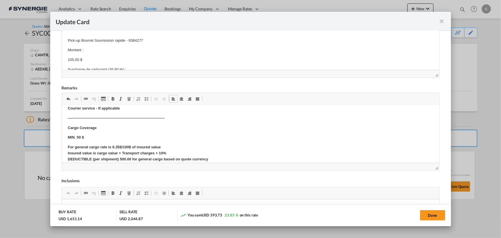
scroll to position [351, 0]
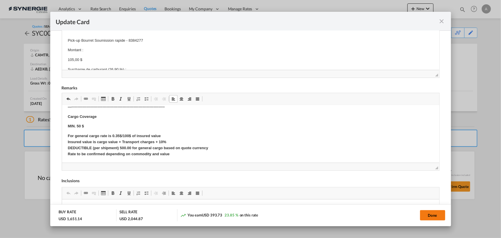
click at [429, 213] on button "Done" at bounding box center [432, 215] width 25 height 10
type input "28 Sep 2025"
type input "25 Oct 2025"
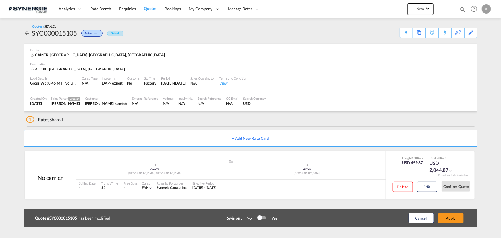
scroll to position [63, 0]
click at [458, 220] on button "Apply" at bounding box center [451, 218] width 25 height 10
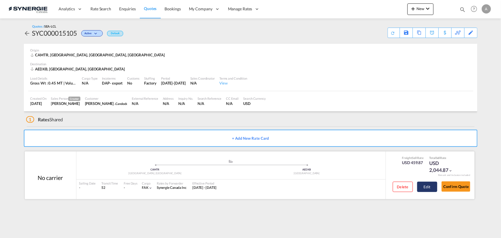
click at [428, 187] on button "Edit" at bounding box center [428, 187] width 20 height 10
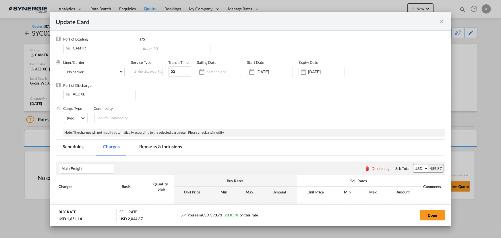
click at [154, 144] on md-tab-item "Remarks & Inclusions" at bounding box center [160, 148] width 57 height 16
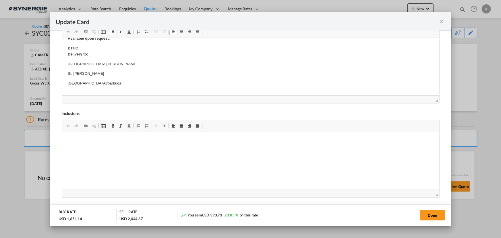
scroll to position [261, 0]
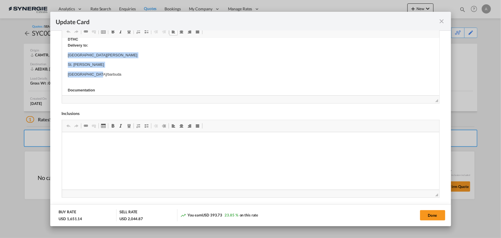
drag, startPoint x: 66, startPoint y: 53, endPoint x: 100, endPoint y: 70, distance: 37.9
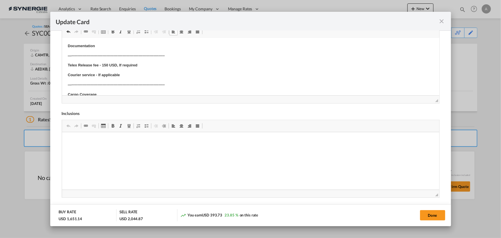
scroll to position [287, 0]
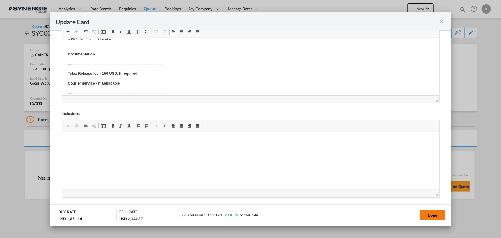
drag, startPoint x: 433, startPoint y: 216, endPoint x: 433, endPoint y: 212, distance: 3.7
click at [433, 215] on button "Done" at bounding box center [432, 215] width 25 height 10
type input "28 Sep 2025"
type input "25 Oct 2025"
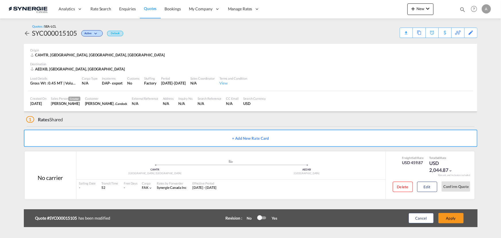
scroll to position [63, 0]
click at [447, 219] on button "Apply" at bounding box center [451, 218] width 25 height 10
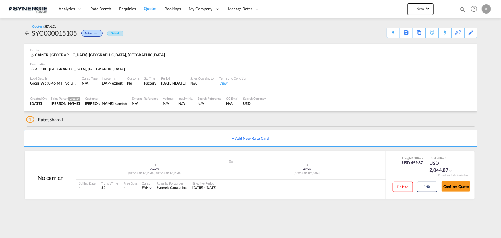
click at [387, 33] on div "Quotes / SEA-LCL SYC000015105 Active Default Download Quote Save As Template Co…" at bounding box center [251, 31] width 454 height 14
click at [391, 34] on div "Download Quote" at bounding box center [382, 32] width 29 height 9
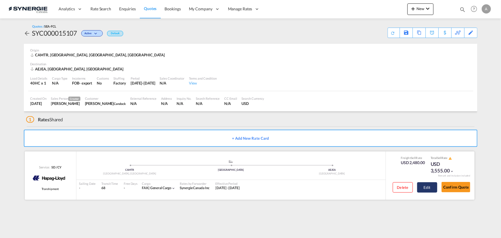
click at [431, 189] on button "Edit" at bounding box center [428, 187] width 20 height 10
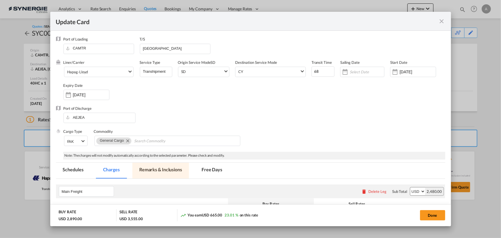
click at [170, 169] on md-tab-item "Remarks & Inclusions" at bounding box center [160, 171] width 57 height 16
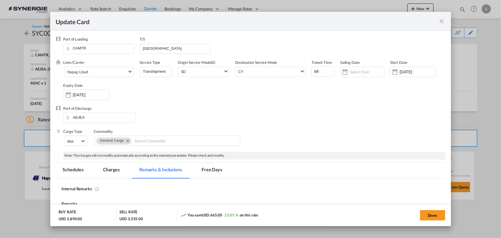
select select "per container"
select select "per B/L"
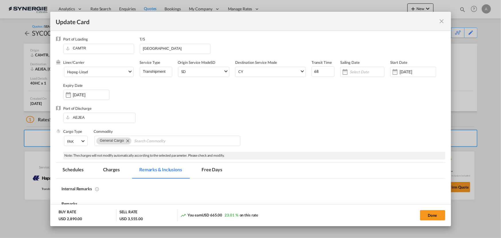
select select "per B/L"
select select "per shipment"
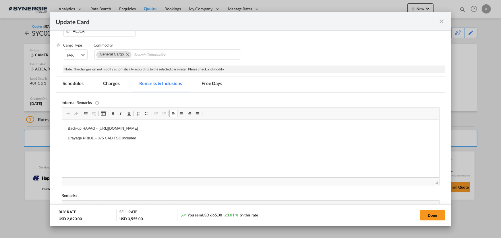
drag, startPoint x: 98, startPoint y: 128, endPoint x: 274, endPoint y: 126, distance: 176.4
click at [274, 126] on p "Back-up HAPAG - [URL][DOMAIN_NAME]" at bounding box center [251, 129] width 366 height 6
click at [440, 23] on md-icon "icon-close fg-AAA8AD m-0 pointer" at bounding box center [442, 21] width 7 height 7
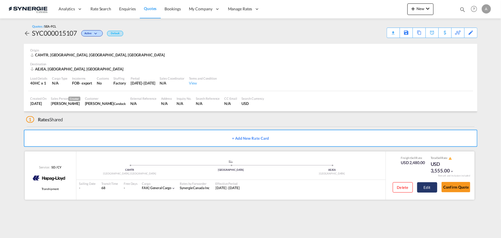
click at [430, 189] on button "Edit" at bounding box center [428, 187] width 20 height 10
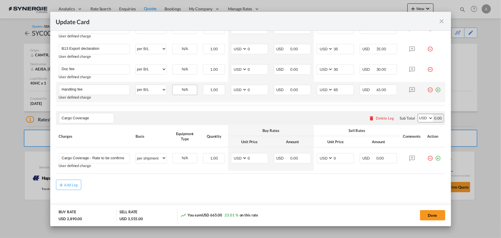
scroll to position [361, 0]
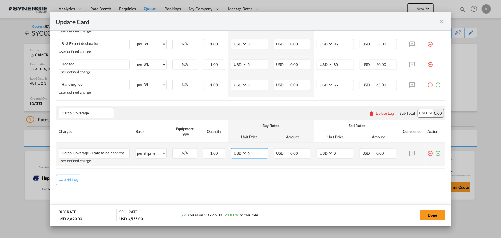
drag, startPoint x: 251, startPoint y: 153, endPoint x: 230, endPoint y: 151, distance: 20.7
click at [234, 151] on md-input-container "AED AFN ALL AMD ANG AOA ARS AUD AWG AZN BAM BBD BDT BGN BHD BIF BMD BND BOB BRL…" at bounding box center [249, 153] width 37 height 10
type input "48.53"
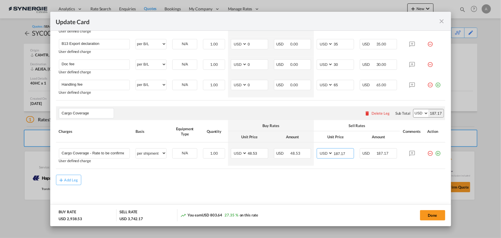
type input "187.17"
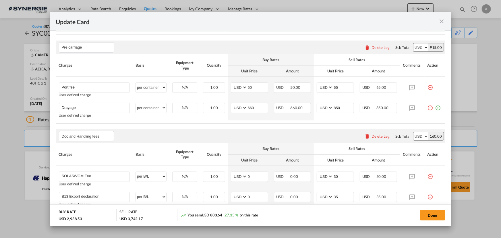
scroll to position [100, 0]
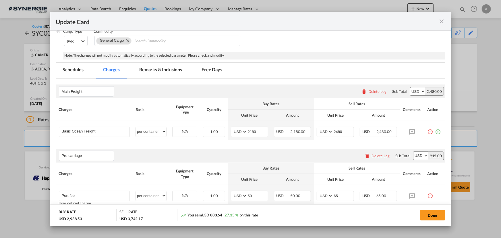
click at [152, 74] on md-tab-item "Remarks & Inclusions" at bounding box center [160, 71] width 57 height 16
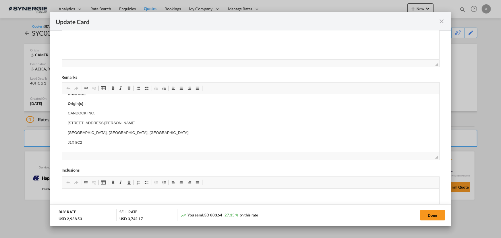
scroll to position [52, 0]
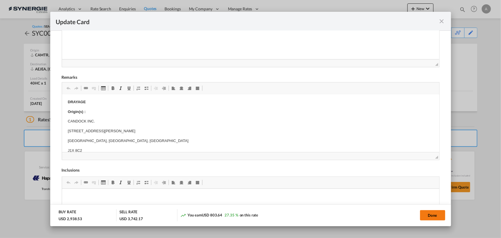
click at [430, 216] on button "Done" at bounding box center [432, 215] width 25 height 10
type input "[DATE]"
type input "19 Oct 2025"
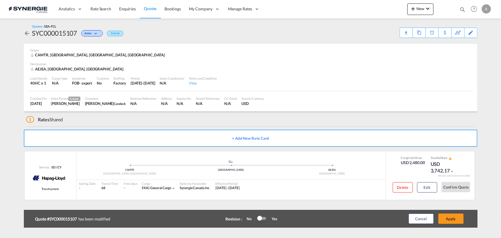
scroll to position [86, 0]
click at [458, 216] on button "Apply" at bounding box center [451, 218] width 25 height 10
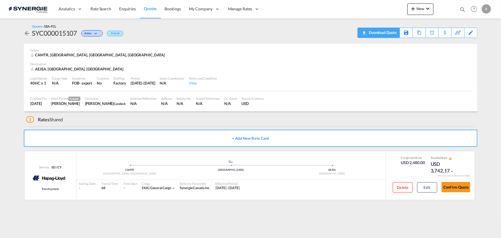
click at [388, 32] on div "Download Quote" at bounding box center [382, 32] width 29 height 9
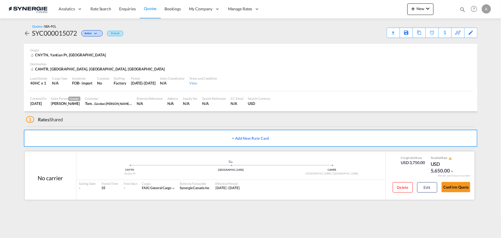
click at [414, 186] on div "Delete Edit" at bounding box center [413, 189] width 49 height 15
click at [425, 187] on button "Edit" at bounding box center [428, 187] width 20 height 10
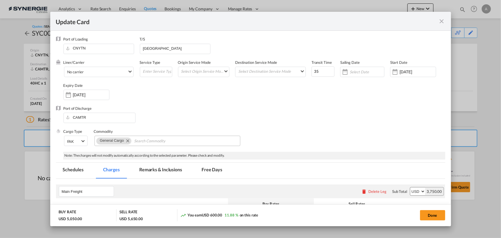
select select "per equipment"
select select "per shipment"
select select "per container"
select select "per B/L"
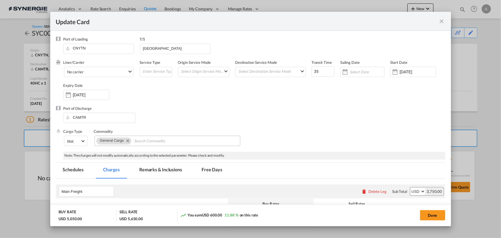
select select "per B/L"
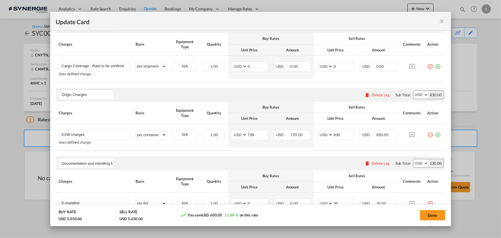
scroll to position [313, 0]
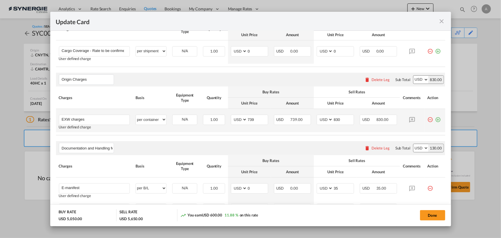
click at [436, 120] on md-icon "icon-plus-circle-outline green-400-fg" at bounding box center [439, 118] width 6 height 6
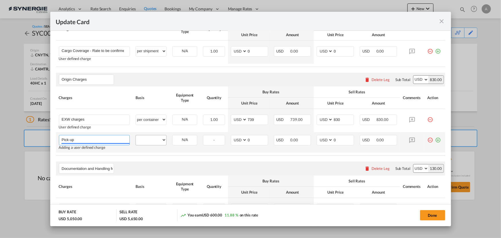
type input "Pick-up"
click at [150, 140] on select "per equipment per container per B/L per shipping bill per shipment per pallet p…" at bounding box center [151, 139] width 30 height 9
select select "per container"
click at [136, 135] on select "per equipment per container per B/L per shipping bill per shipment per pallet p…" at bounding box center [151, 139] width 30 height 9
drag, startPoint x: 343, startPoint y: 139, endPoint x: 309, endPoint y: 139, distance: 34.5
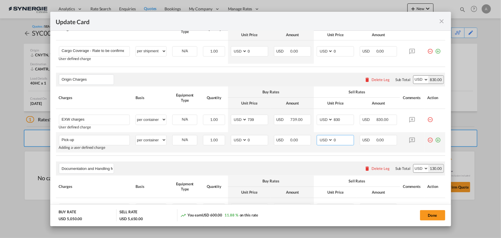
click at [311, 140] on tr "Pick-up Please Enter User Defined Charges Cannot Be Published Adding a user def…" at bounding box center [251, 142] width 390 height 20
type input "1050"
drag, startPoint x: 254, startPoint y: 140, endPoint x: 200, endPoint y: 135, distance: 54.3
click at [202, 136] on tr "Pick-up Please Enter User Defined Charges Cannot Be Published Adding a user def…" at bounding box center [251, 142] width 390 height 20
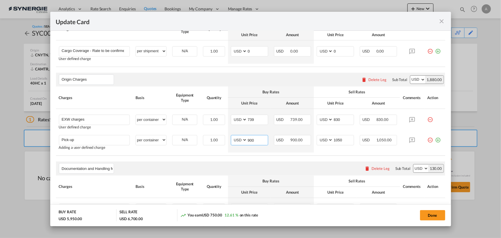
type input "900"
click at [256, 118] on input "739" at bounding box center [257, 119] width 21 height 9
drag, startPoint x: 256, startPoint y: 118, endPoint x: 226, endPoint y: 116, distance: 29.9
click at [231, 118] on md-input-container "AED AFN ALL AMD ANG AOA ARS AUD AWG AZN BAM BBD BDT BGN BHD BIF BMD BND BOB BRL…" at bounding box center [249, 120] width 37 height 10
type input "374"
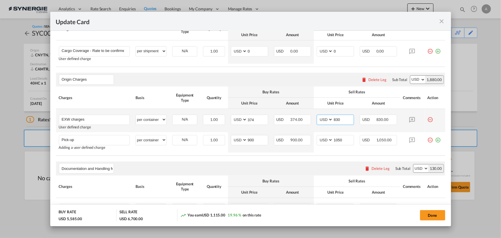
click at [335, 121] on input "830" at bounding box center [343, 119] width 21 height 9
type input "435"
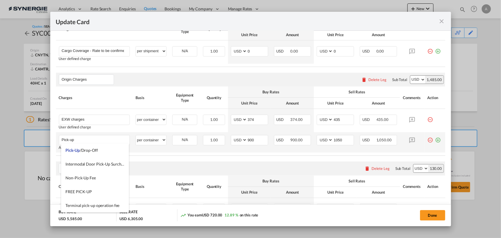
click at [340, 146] on td "AED AFN ALL AMD ANG AOA ARS AUD AWG AZN BAM BBD BDT BGN BHD BIF BMD BND BOB BRL…" at bounding box center [335, 142] width 43 height 20
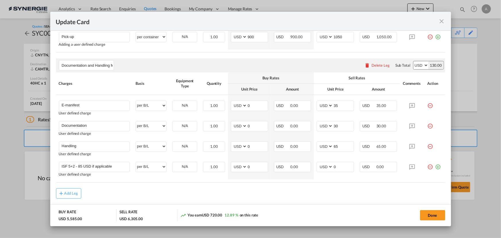
scroll to position [433, 0]
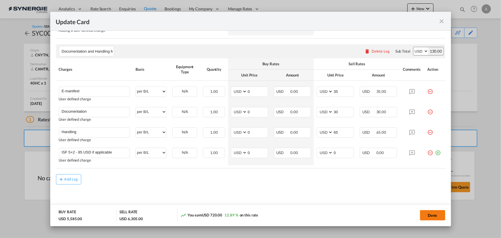
click at [438, 214] on button "Done" at bounding box center [432, 215] width 25 height 10
type input "24 Sep 2025"
type input "13 Oct 2025"
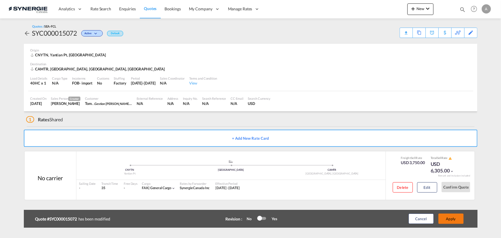
scroll to position [0, 0]
click at [455, 217] on button "Apply" at bounding box center [451, 218] width 25 height 10
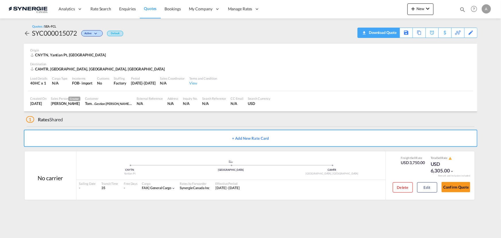
click at [389, 32] on div "Download Quote" at bounding box center [382, 32] width 29 height 9
drag, startPoint x: 468, startPoint y: 194, endPoint x: 465, endPoint y: 190, distance: 4.5
click at [467, 194] on div "Confirm Quote" at bounding box center [456, 188] width 29 height 16
click at [459, 188] on button "Confirm Quote" at bounding box center [456, 187] width 29 height 10
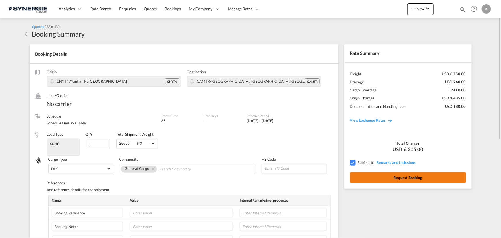
click at [385, 179] on button "Request Booking" at bounding box center [408, 177] width 116 height 10
